Goal: Information Seeking & Learning: Learn about a topic

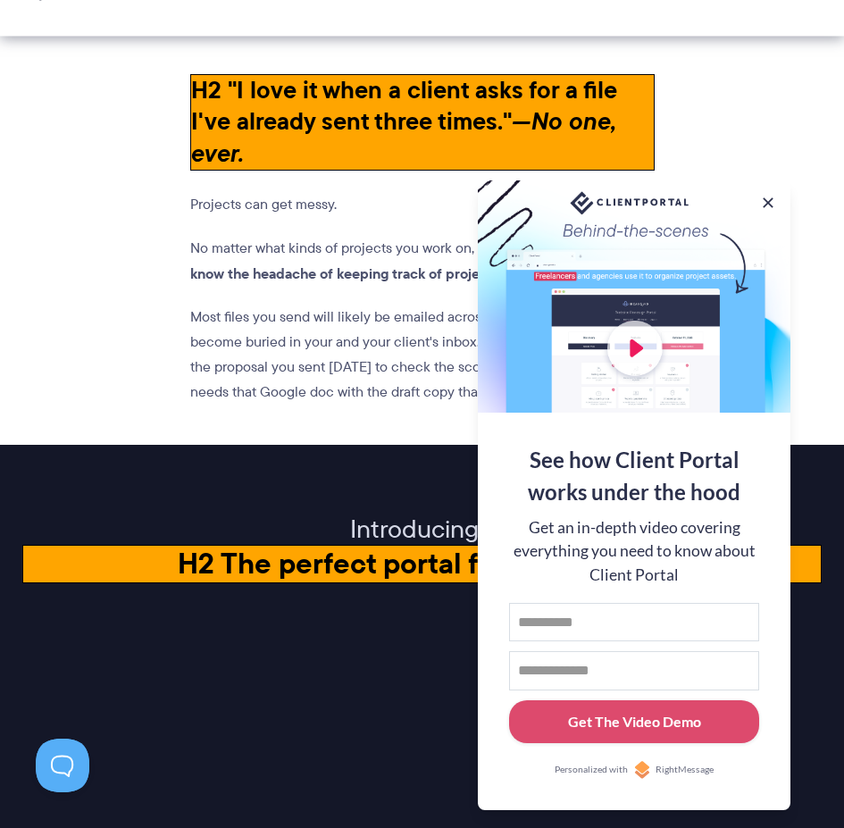
scroll to position [1877, 0]
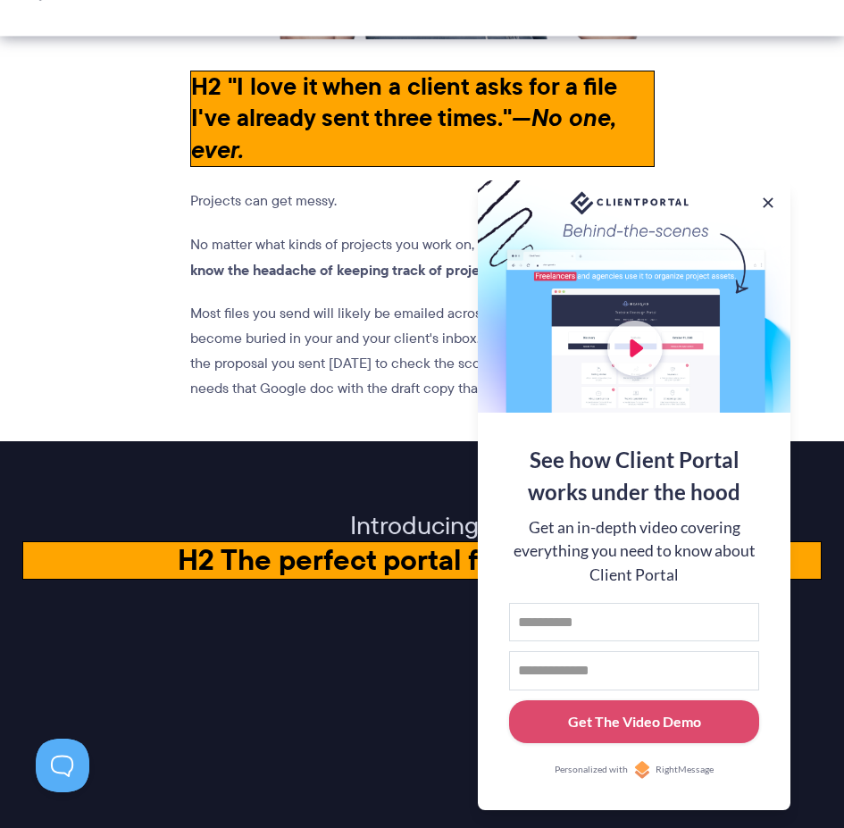
click at [765, 197] on button at bounding box center [768, 202] width 21 height 21
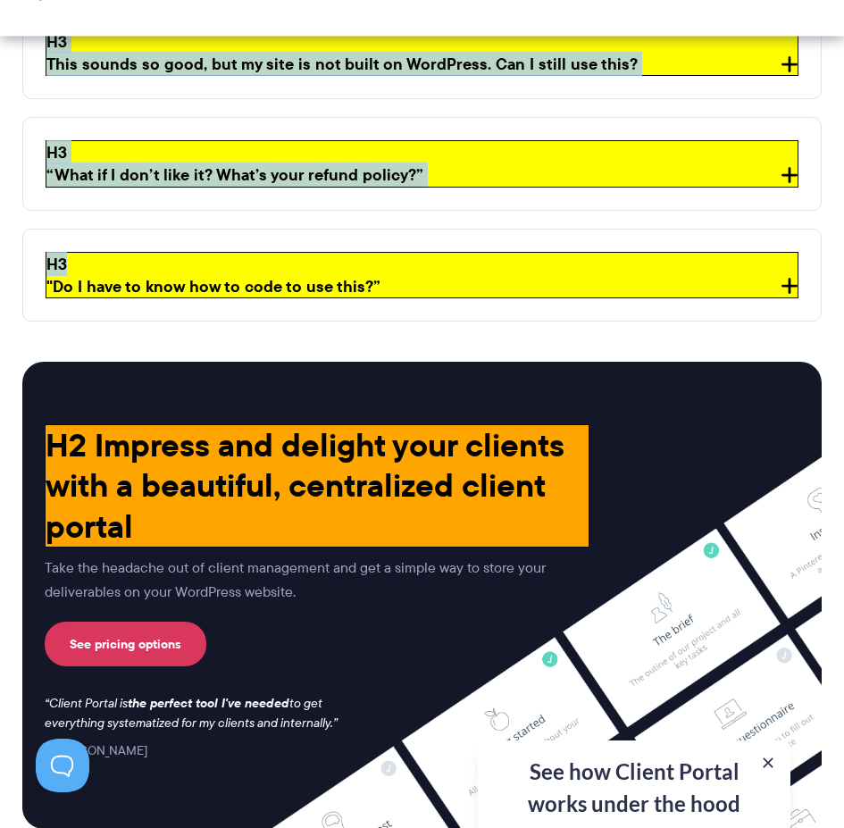
scroll to position [6688, 0]
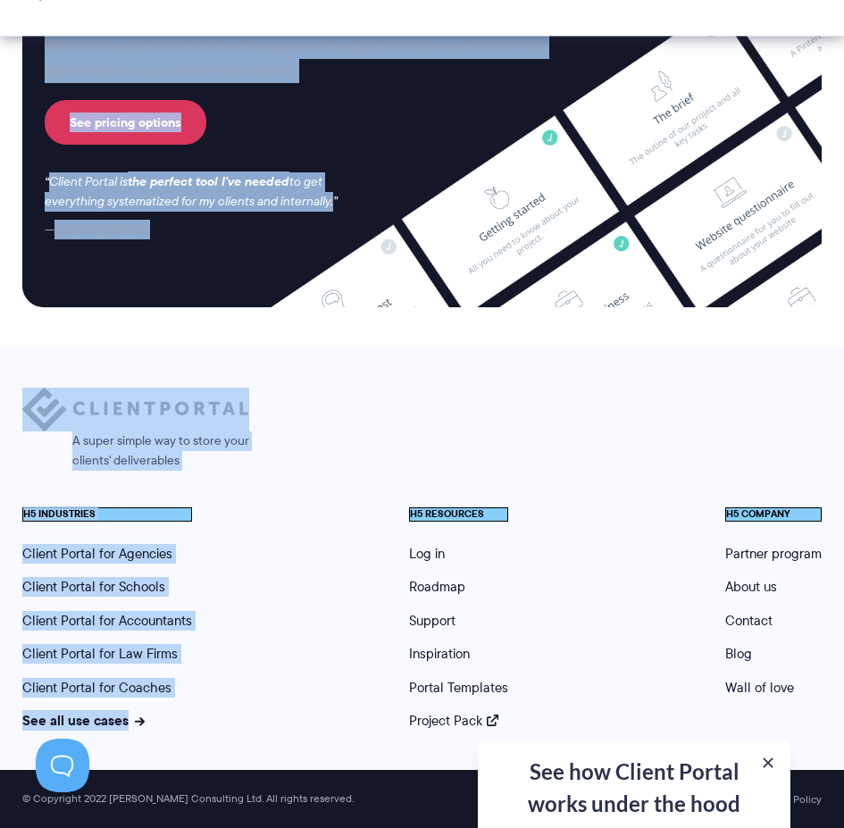
drag, startPoint x: 26, startPoint y: 184, endPoint x: 396, endPoint y: 443, distance: 451.7
copy div "H1 Set yourself apart from your competitors by giving your clients a profession…"
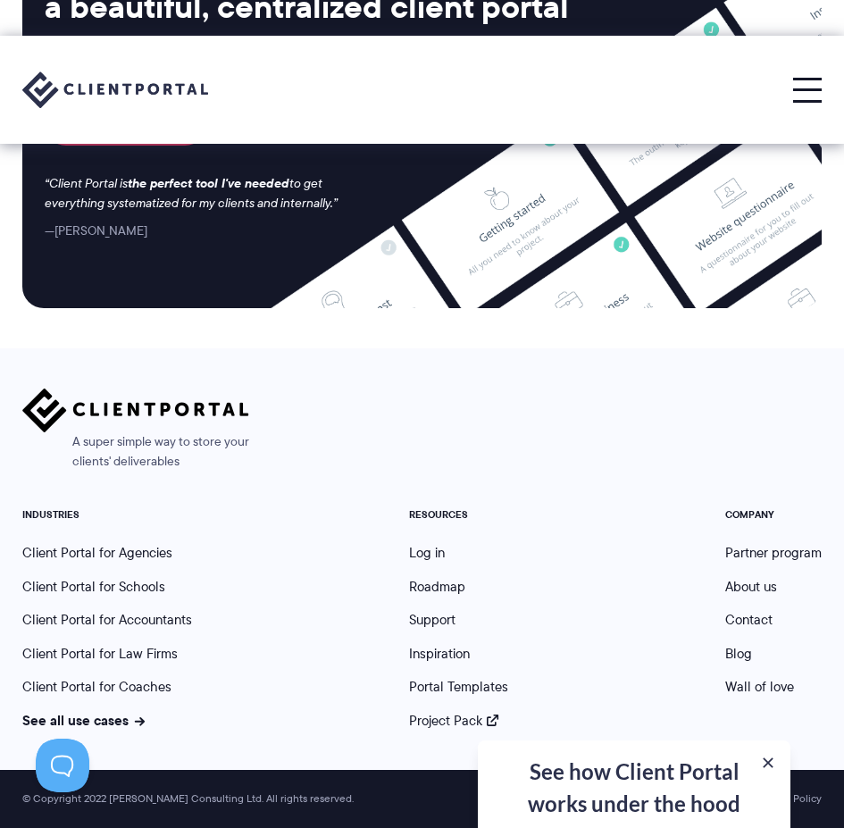
click at [503, 484] on div "A super simple way to store your clients' deliverables INDUSTRIES Client Portal…" at bounding box center [422, 559] width 800 height 341
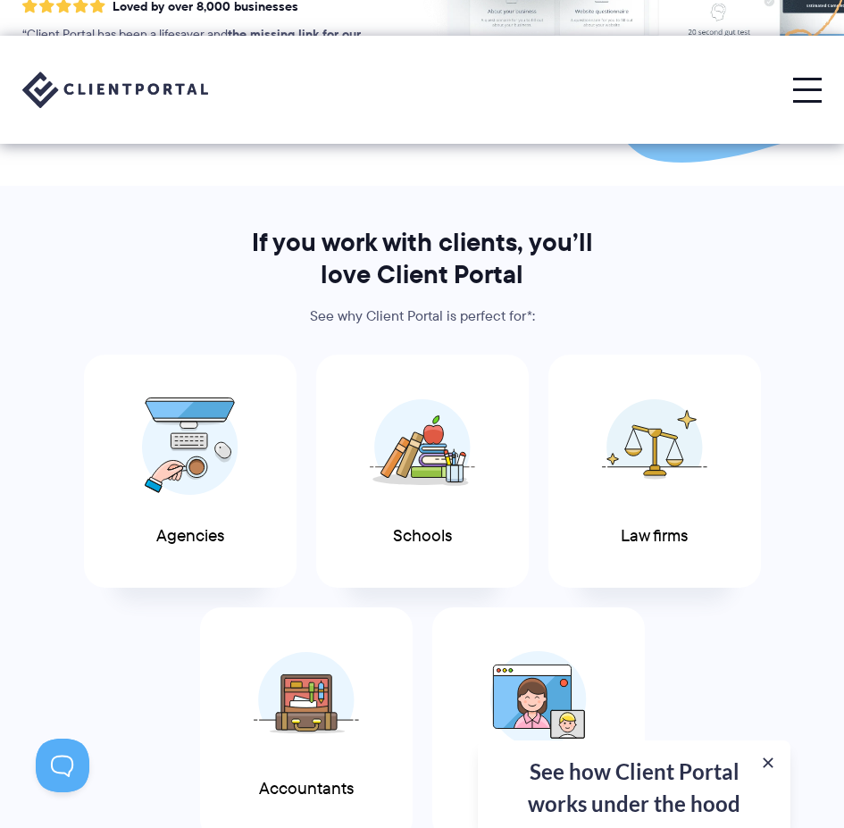
scroll to position [0, 0]
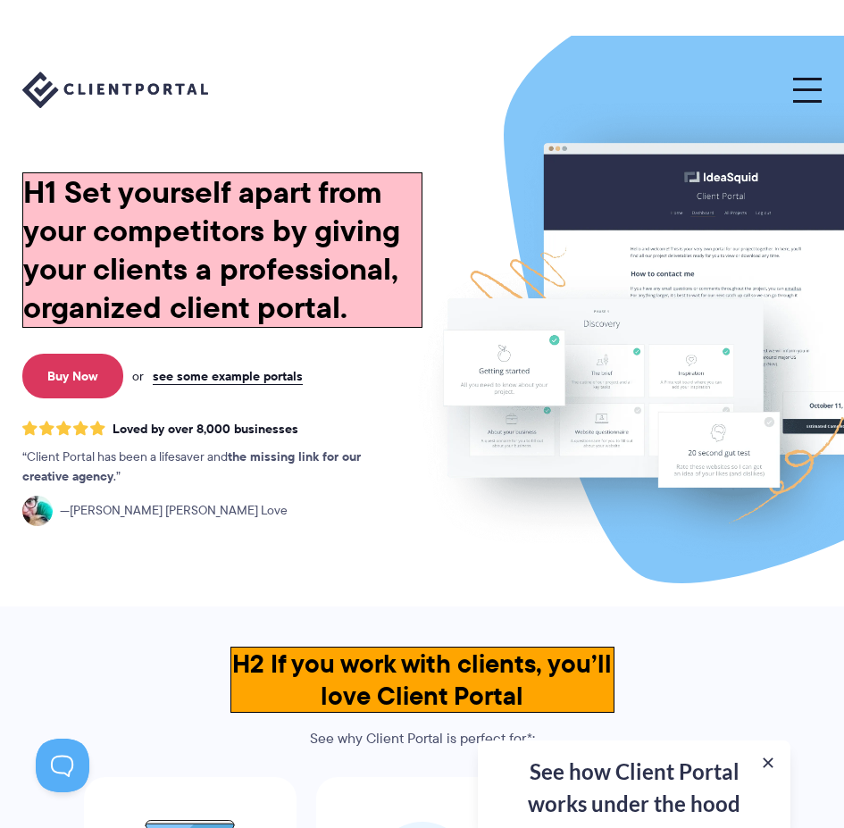
click at [368, 176] on h1 "H1 Set yourself apart from your competitors by giving your clients a profession…" at bounding box center [222, 249] width 400 height 155
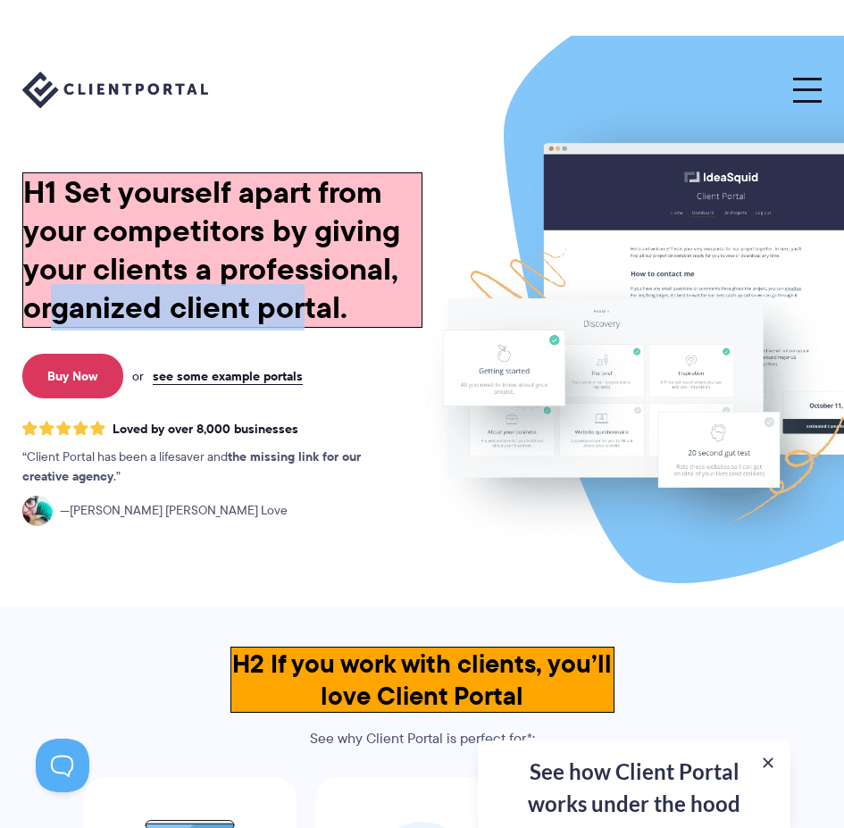
drag, startPoint x: 51, startPoint y: 307, endPoint x: 306, endPoint y: 298, distance: 254.8
click at [306, 298] on h1 "H1 Set yourself apart from your competitors by giving your clients a profession…" at bounding box center [222, 249] width 400 height 155
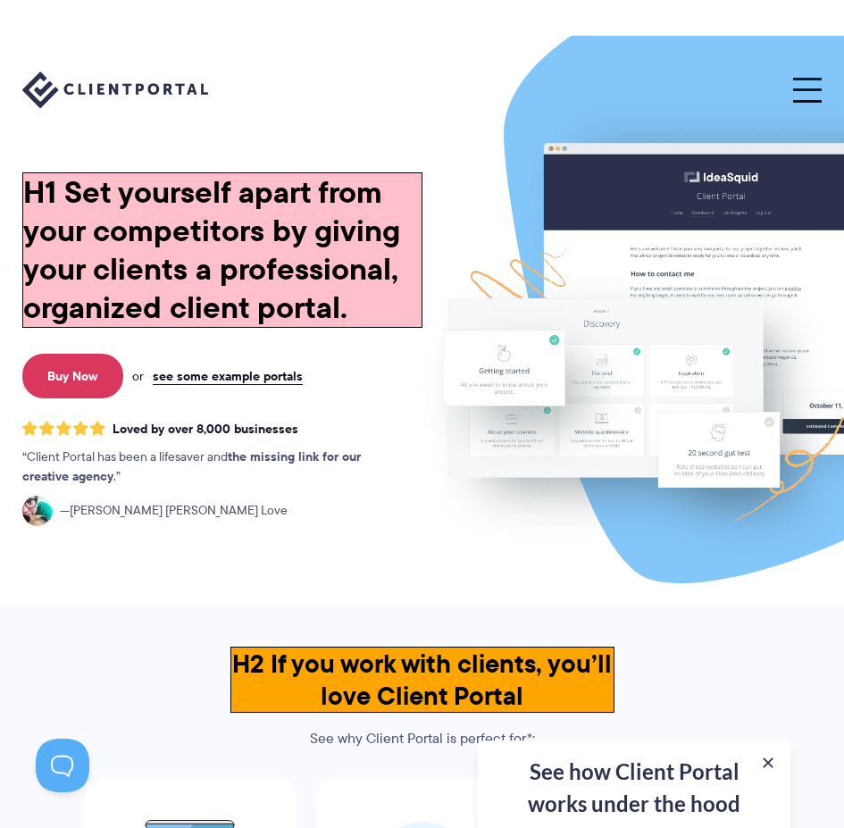
click at [398, 325] on h1 "H1 Set yourself apart from your competitors by giving your clients a profession…" at bounding box center [222, 249] width 400 height 155
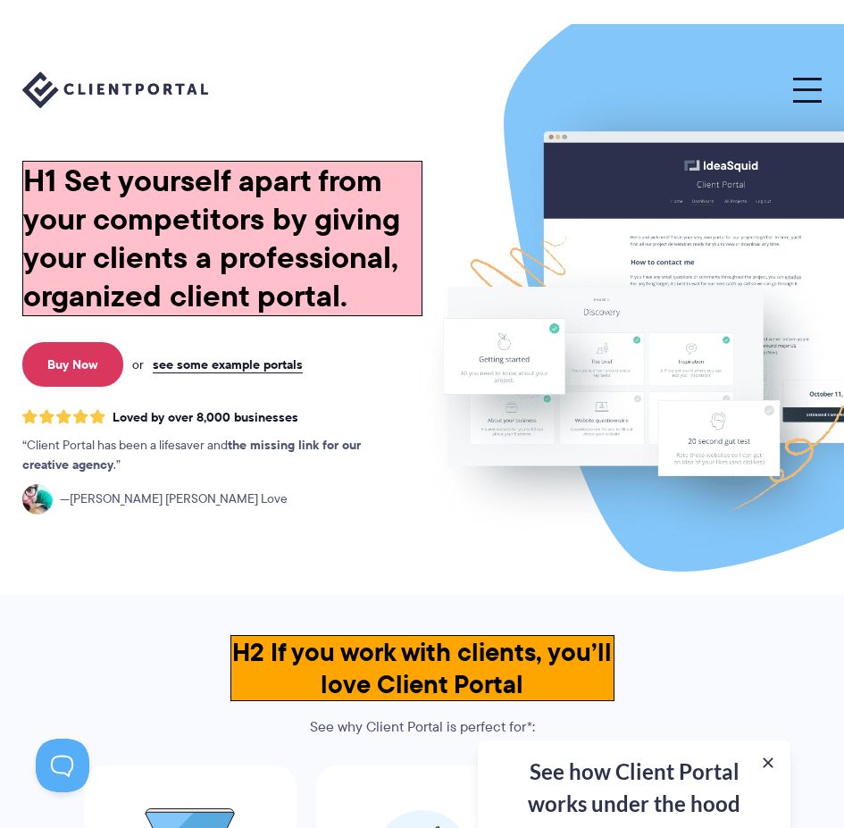
scroll to position [179, 0]
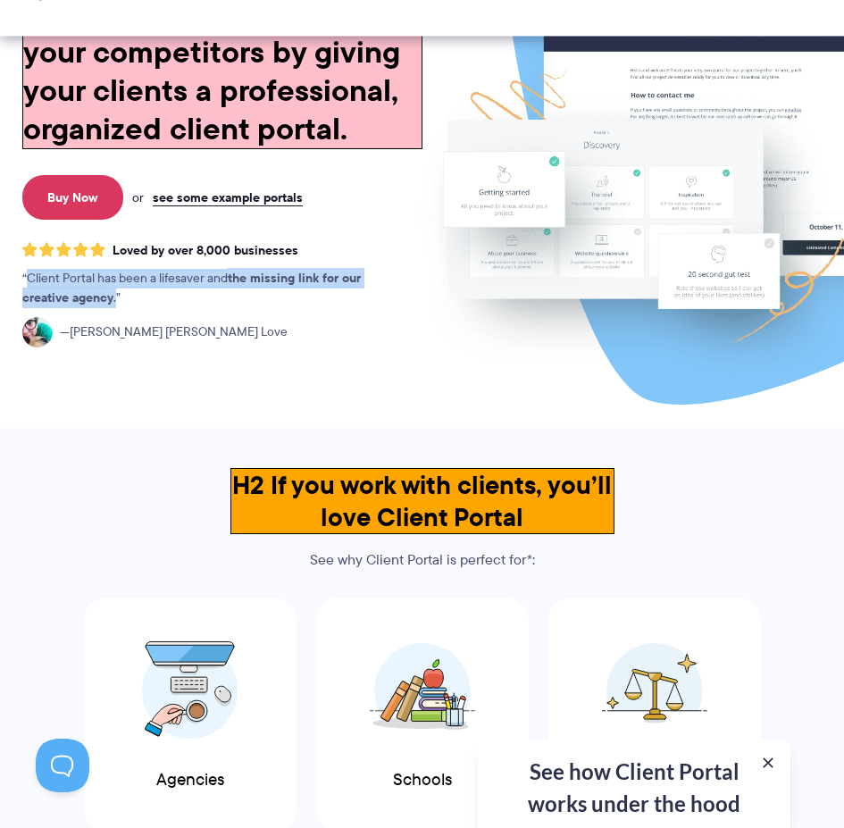
drag, startPoint x: 25, startPoint y: 278, endPoint x: 116, endPoint y: 307, distance: 95.5
click at [116, 307] on p "Client Portal has been a lifesaver and the missing link for our creative agency…" at bounding box center [209, 288] width 375 height 39
click at [169, 301] on p "Client Portal has been a lifesaver and the missing link for our creative agency…" at bounding box center [209, 288] width 375 height 39
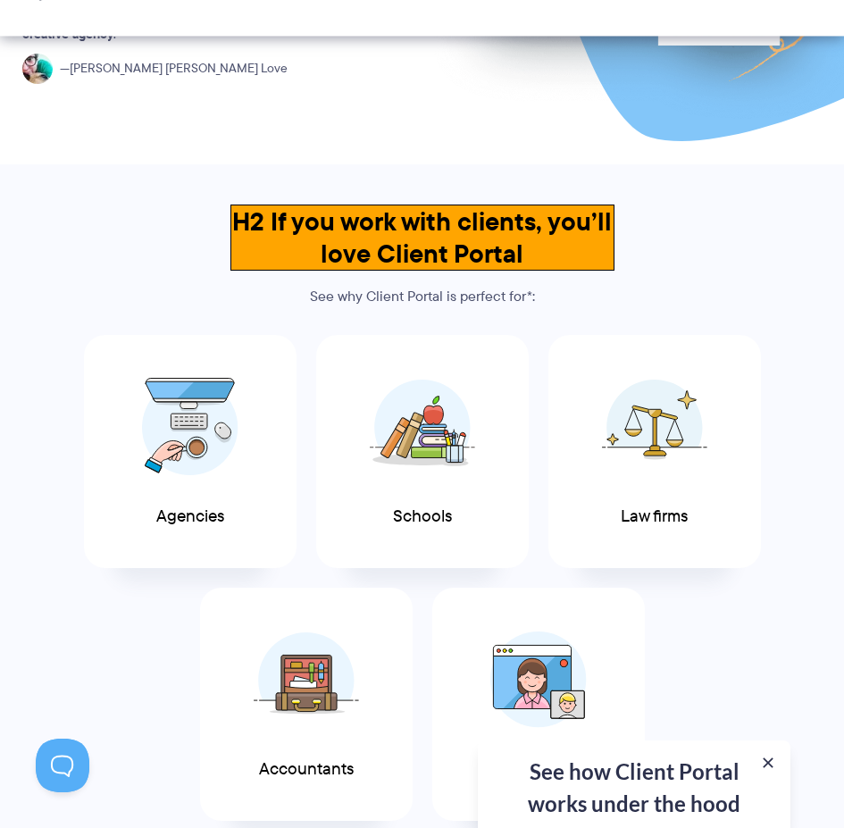
scroll to position [447, 0]
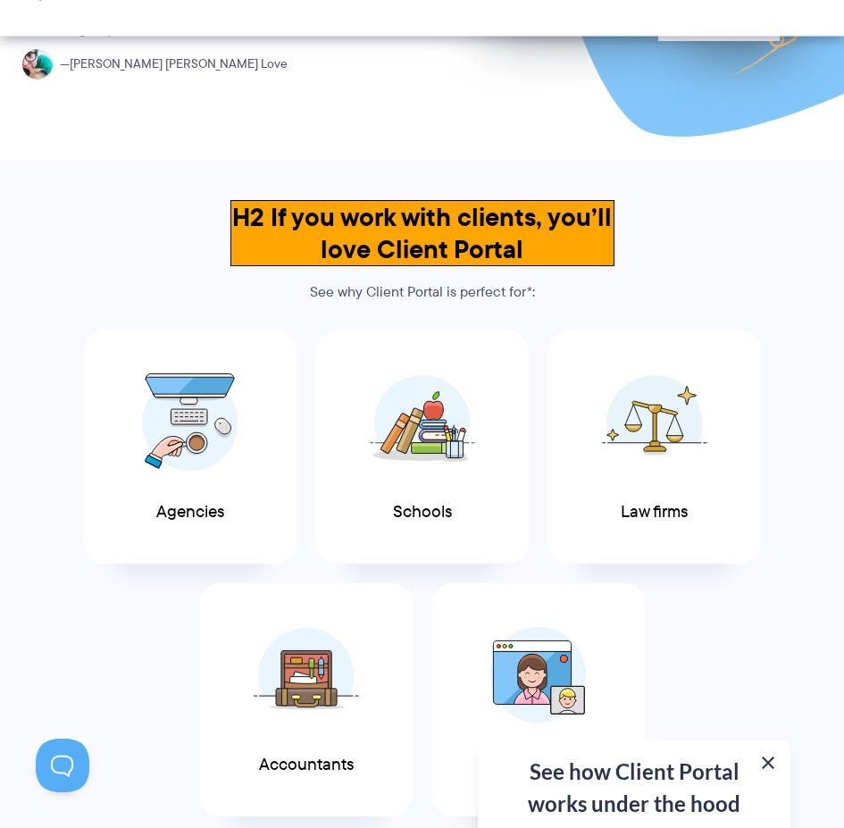
click at [773, 762] on button at bounding box center [768, 762] width 21 height 21
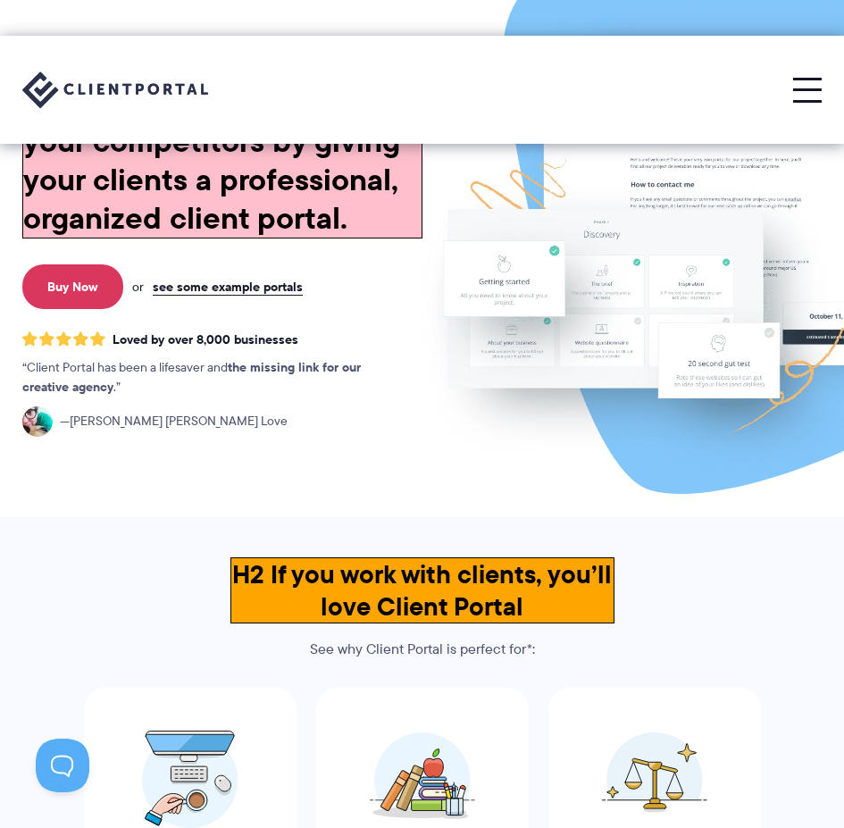
scroll to position [0, 0]
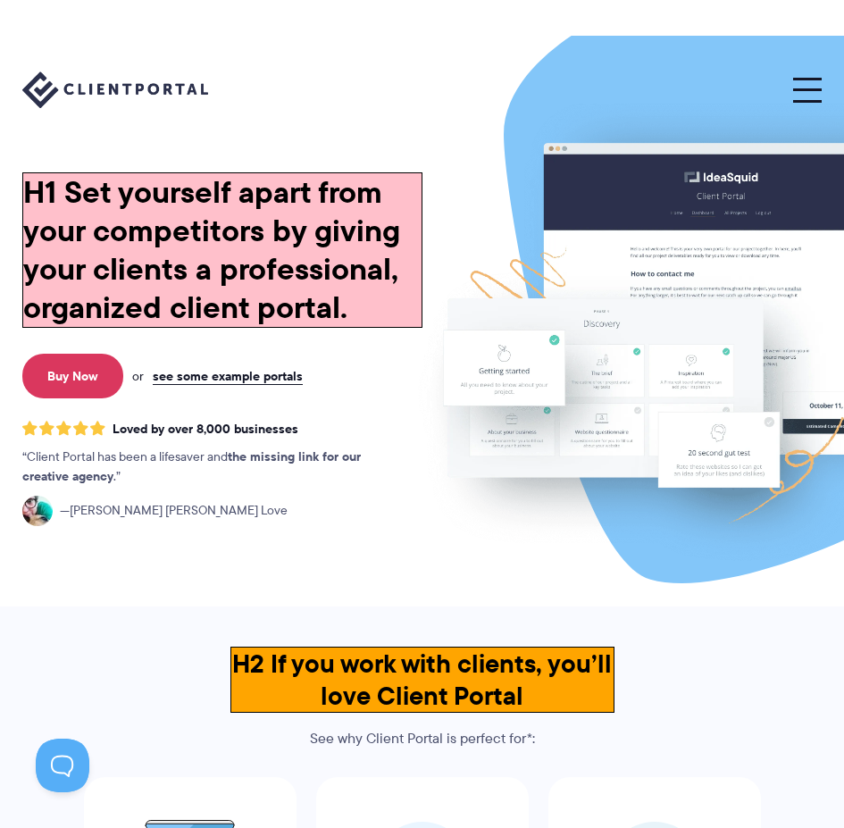
click at [797, 92] on button at bounding box center [808, 90] width 29 height 24
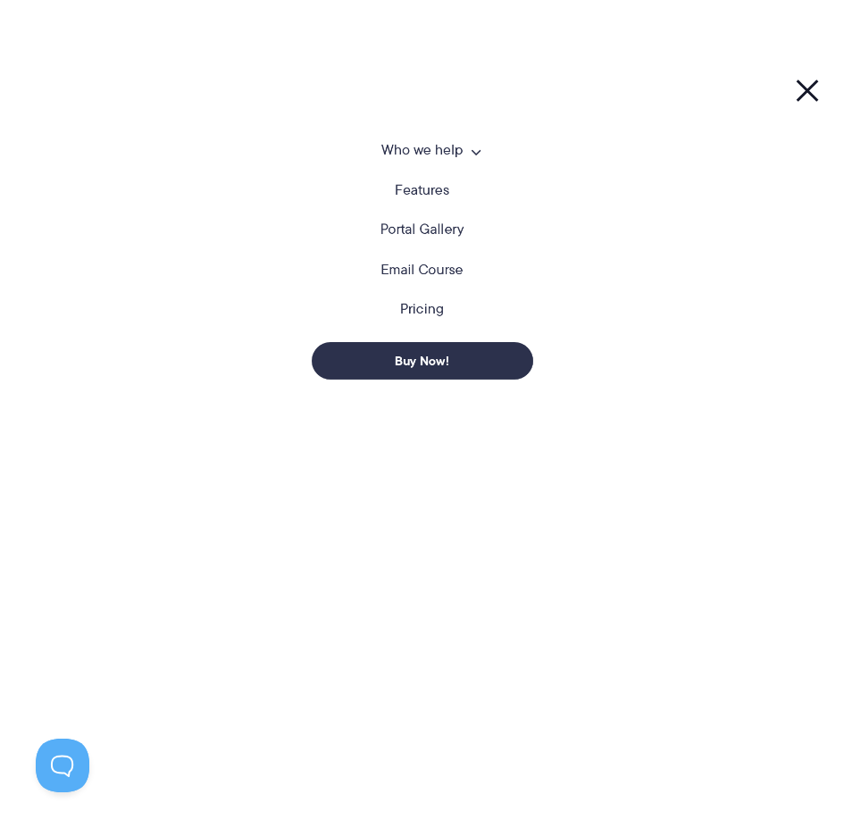
click at [422, 192] on link "Features" at bounding box center [422, 190] width 55 height 14
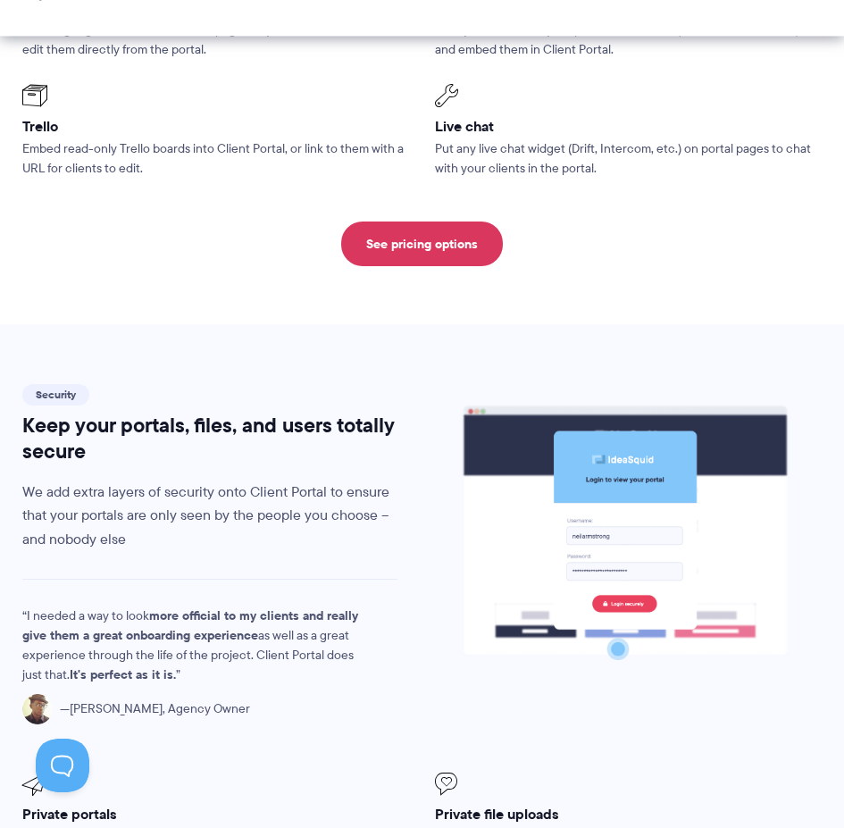
scroll to position [2860, 0]
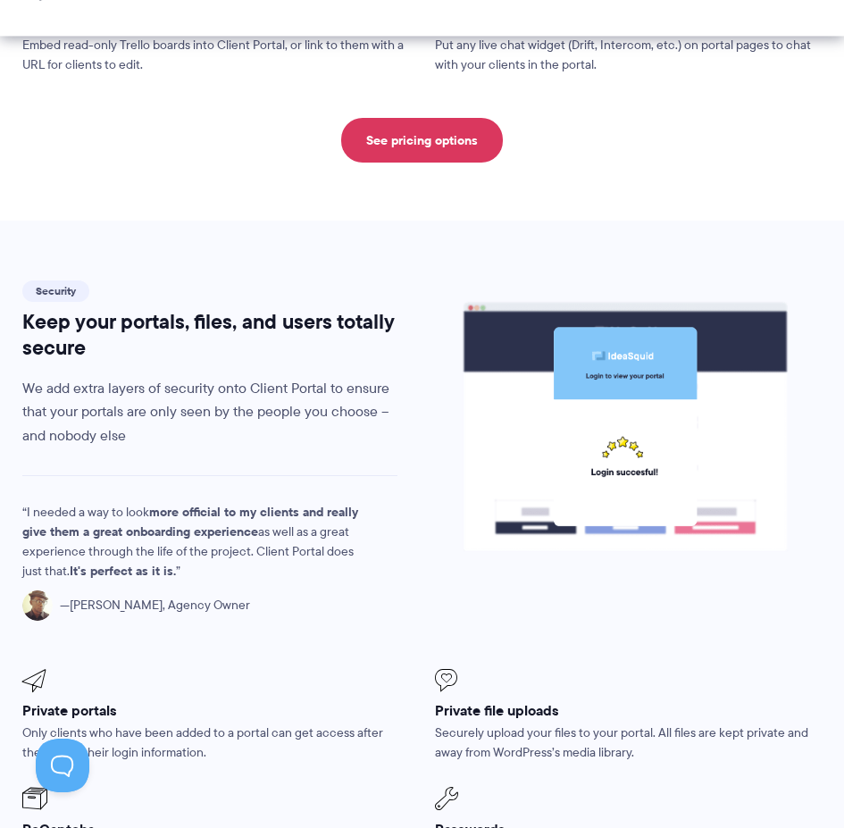
click at [34, 231] on section "Security Keep your portals, files, and users totally secure We add extra layers…" at bounding box center [422, 624] width 844 height 807
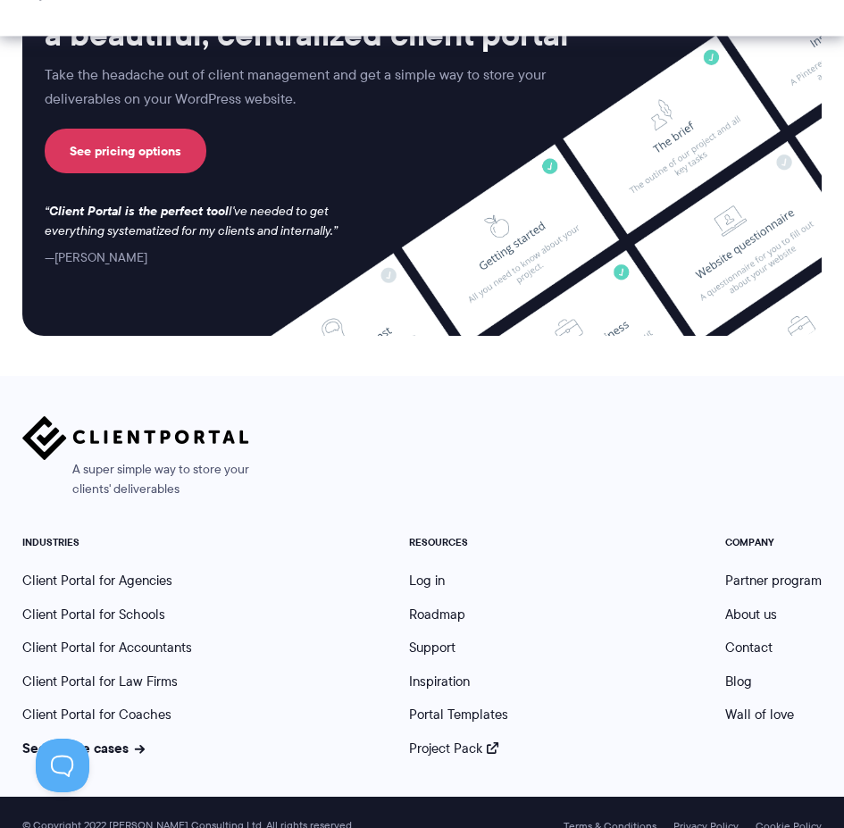
scroll to position [4851, 0]
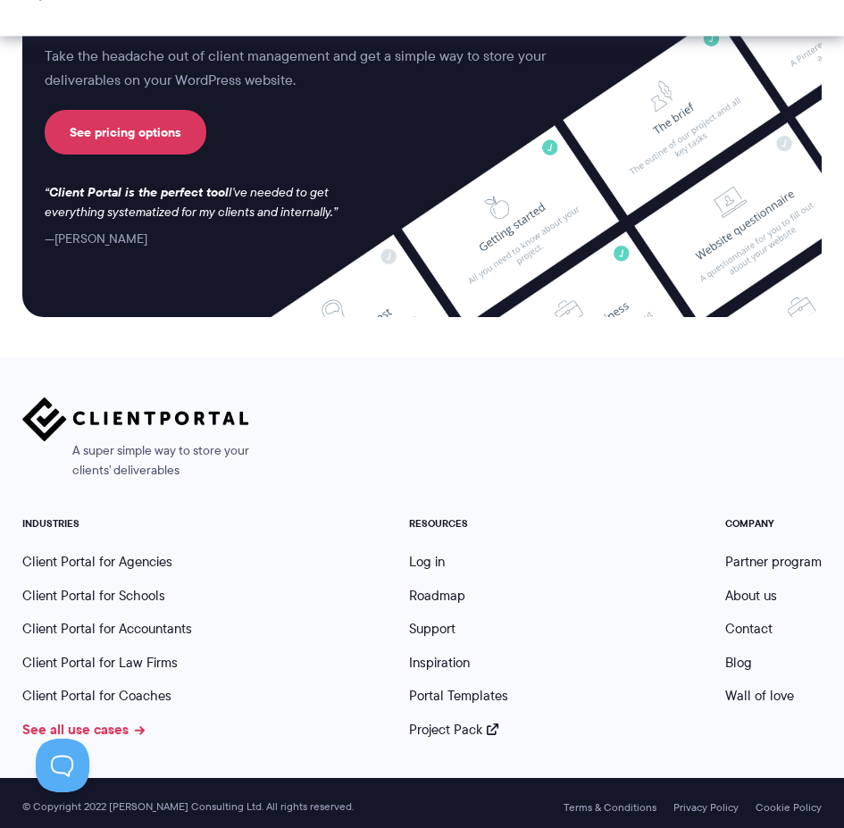
click at [125, 719] on link "See all use cases" at bounding box center [83, 729] width 122 height 21
